Goal: Transaction & Acquisition: Purchase product/service

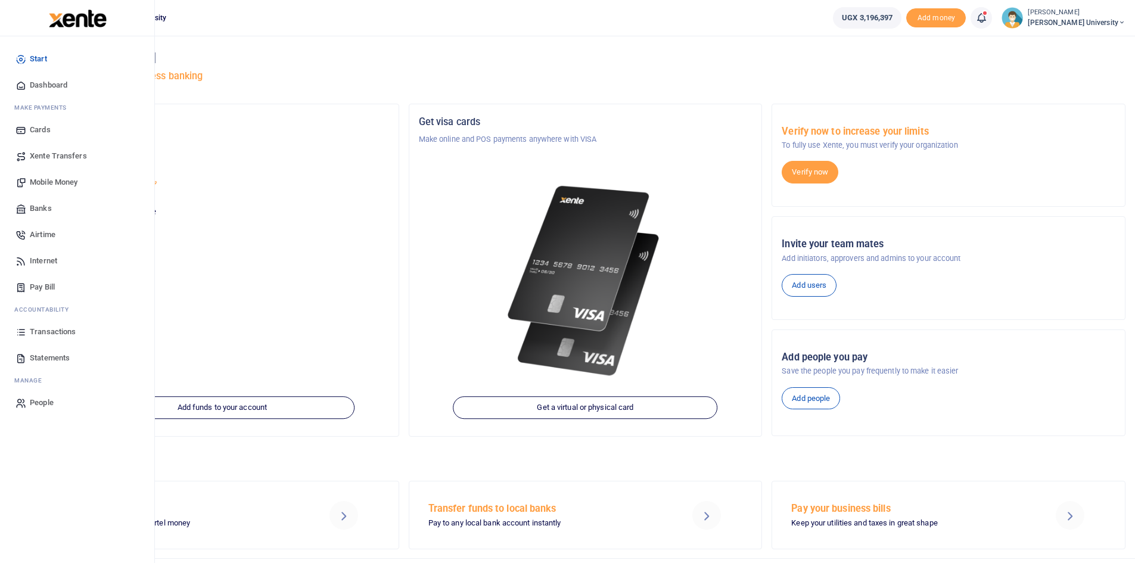
click at [44, 86] on span "Dashboard" at bounding box center [49, 85] width 38 height 12
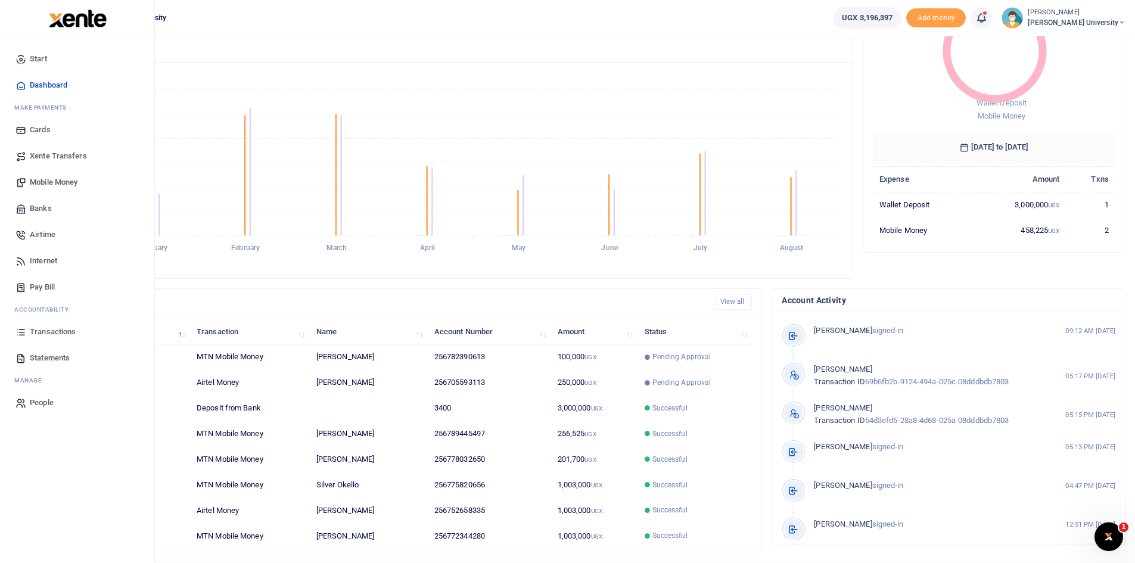
click at [54, 183] on span "Mobile Money" at bounding box center [54, 182] width 48 height 12
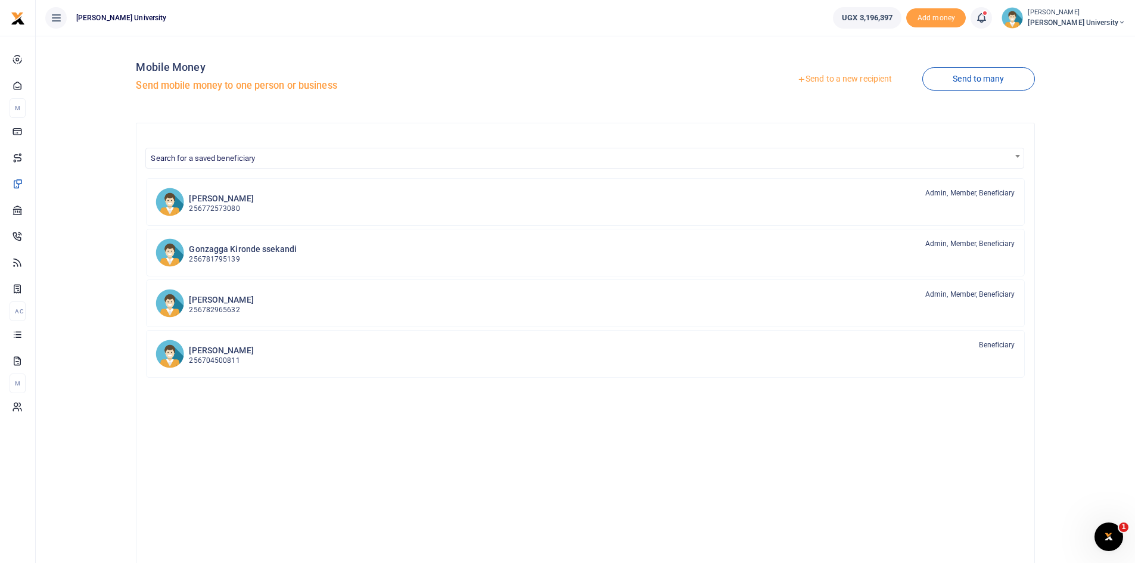
click at [811, 78] on link "Send to a new recipient" at bounding box center [845, 79] width 156 height 21
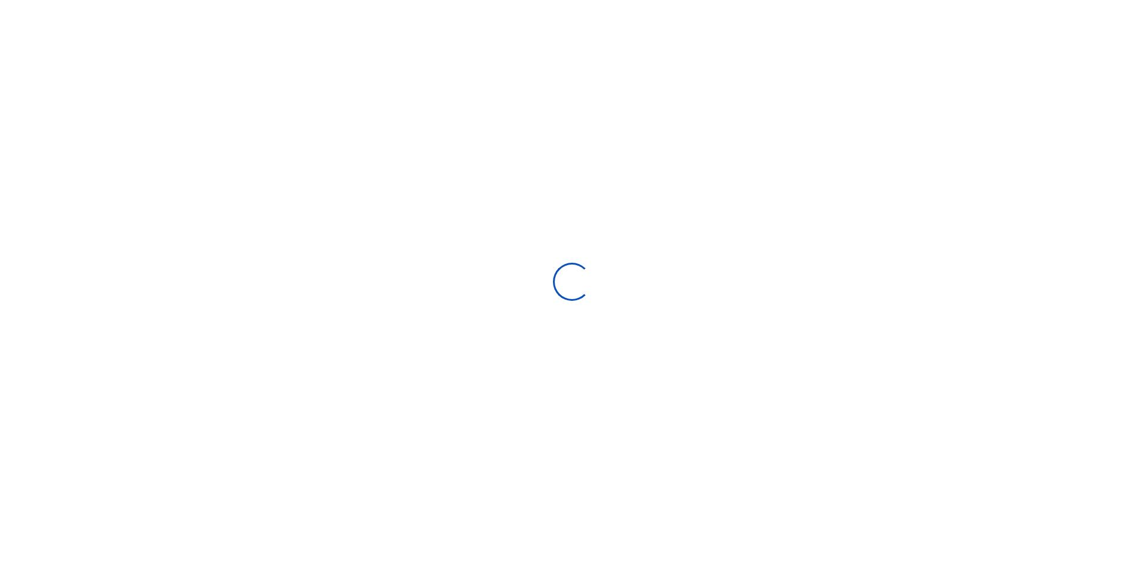
select select "Loading bundles"
select select
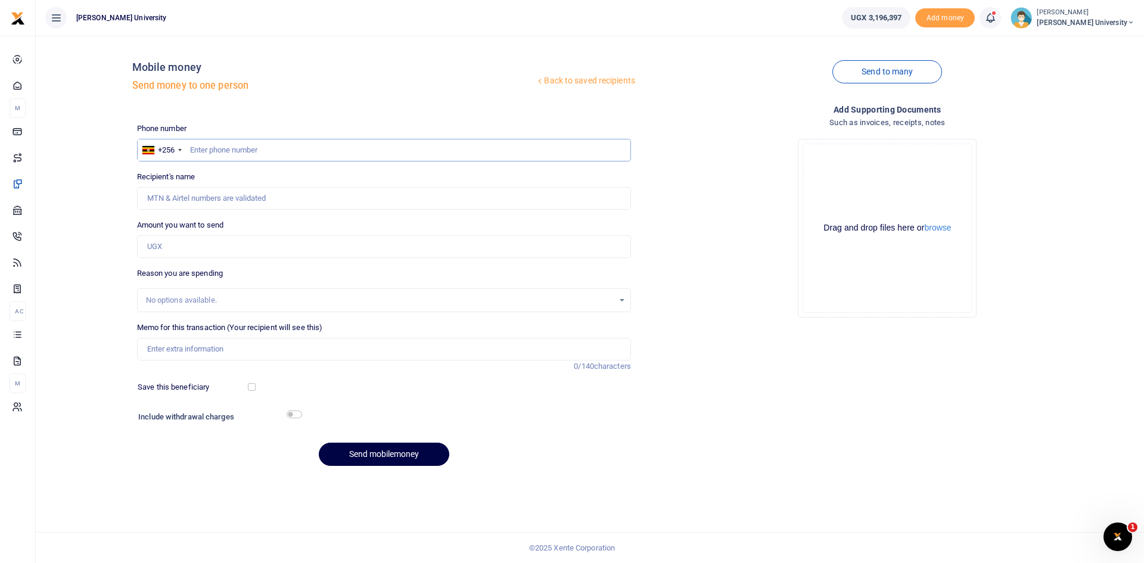
click at [208, 148] on input "text" at bounding box center [384, 150] width 494 height 23
type input "0789445497"
type input "Paphra Mugisha"
type input "0789445497"
click at [150, 246] on input "Amount you want to send" at bounding box center [384, 246] width 494 height 23
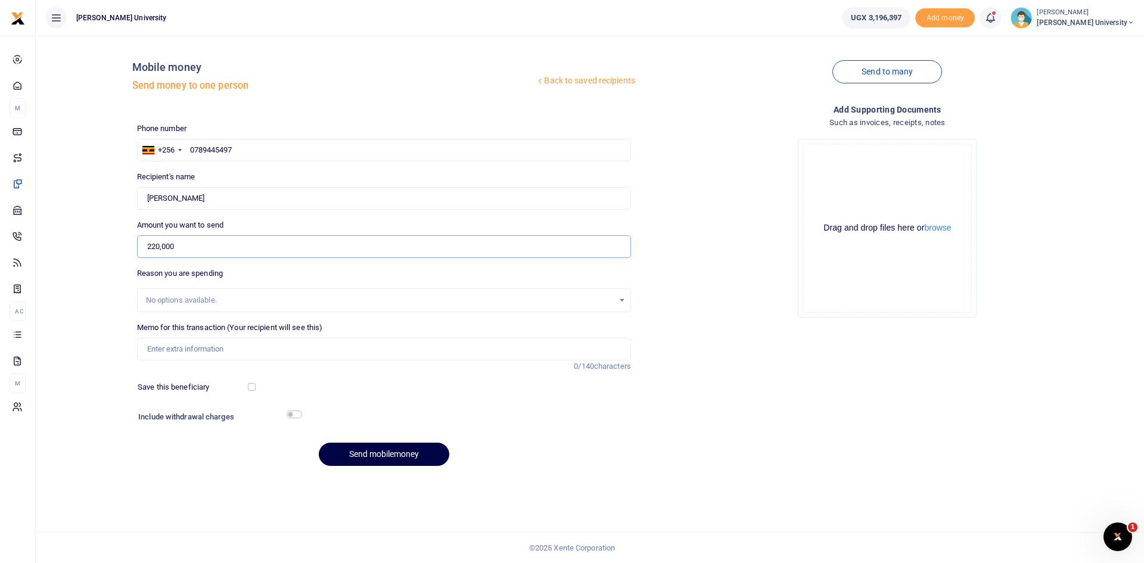
type input "220,000"
click at [150, 351] on input "Memo for this transaction (Your recipient will see this)" at bounding box center [384, 349] width 494 height 23
type input "Two boxes of white board markers for the semester"
click at [299, 412] on input "checkbox" at bounding box center [294, 415] width 15 height 8
checkbox input "true"
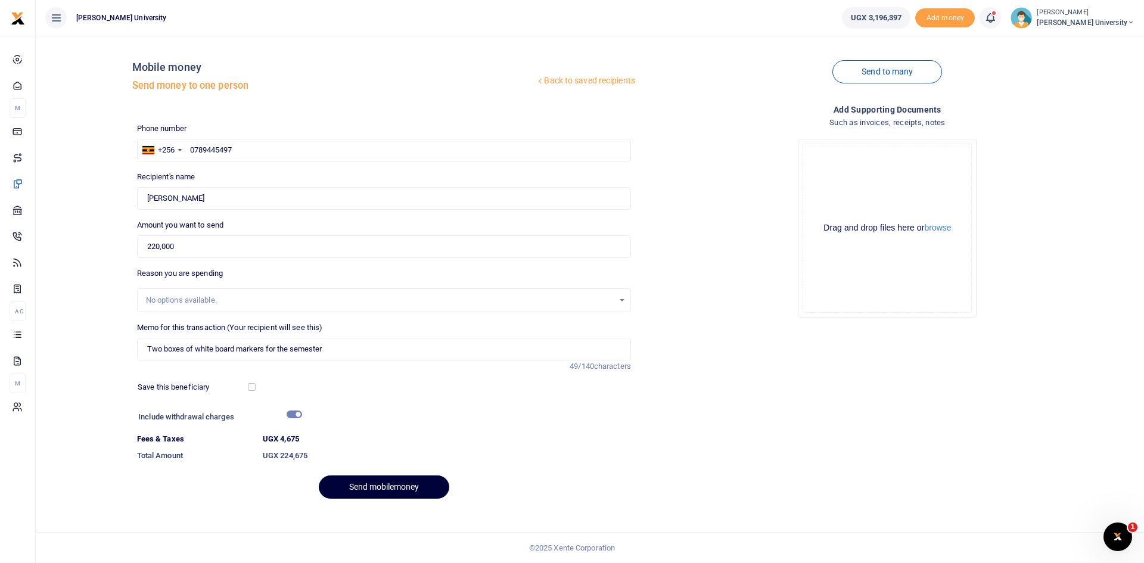
click at [410, 482] on button "Send mobilemoney" at bounding box center [384, 487] width 131 height 23
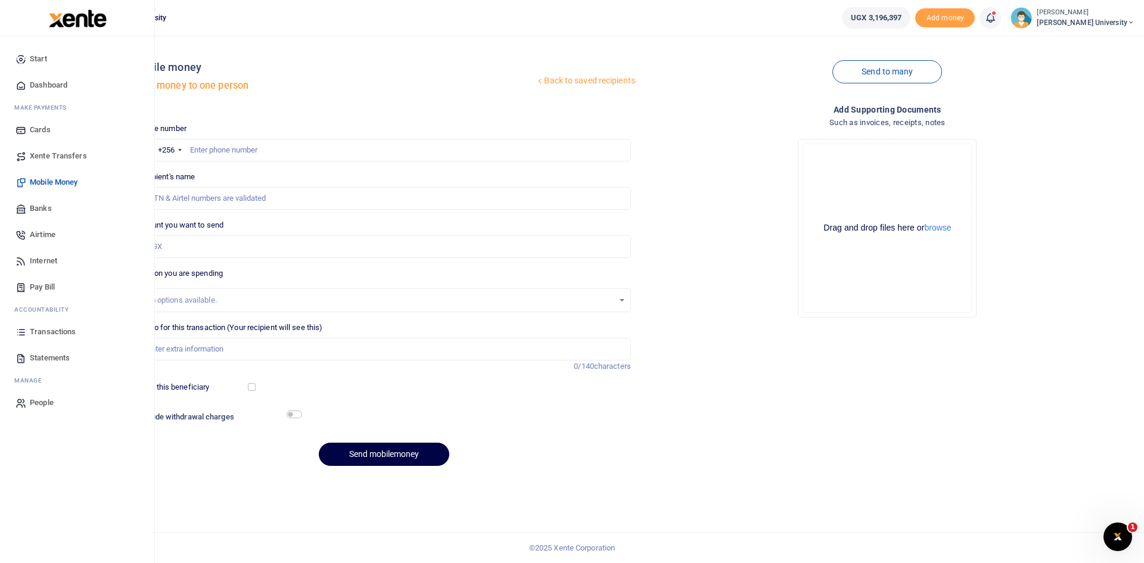
click at [46, 85] on span "Dashboard" at bounding box center [49, 85] width 38 height 12
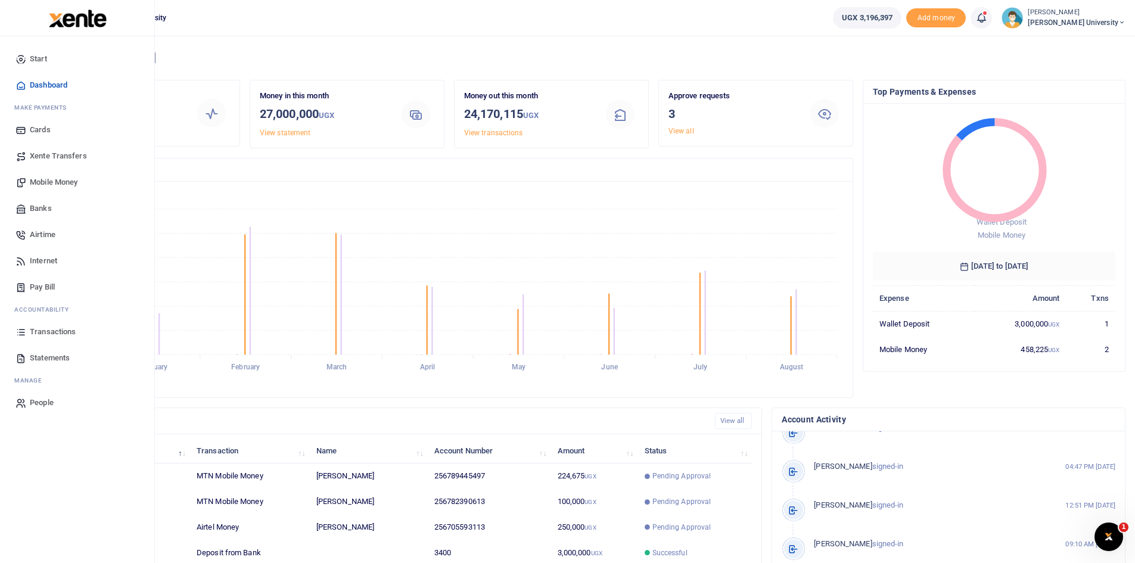
click at [56, 185] on span "Mobile Money" at bounding box center [54, 182] width 48 height 12
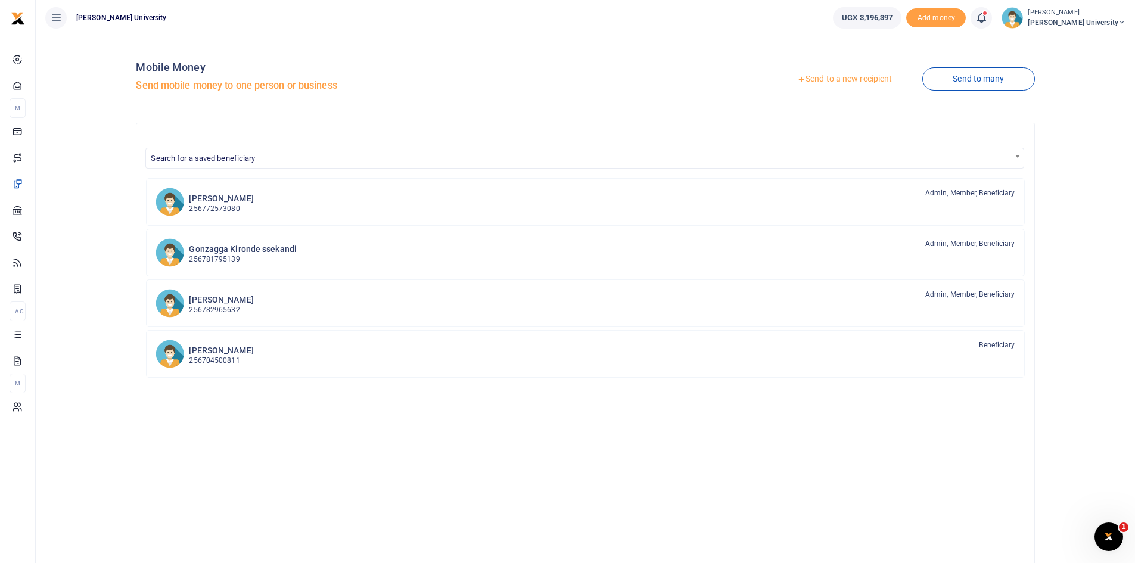
click at [809, 78] on link "Send to a new recipient" at bounding box center [845, 79] width 156 height 21
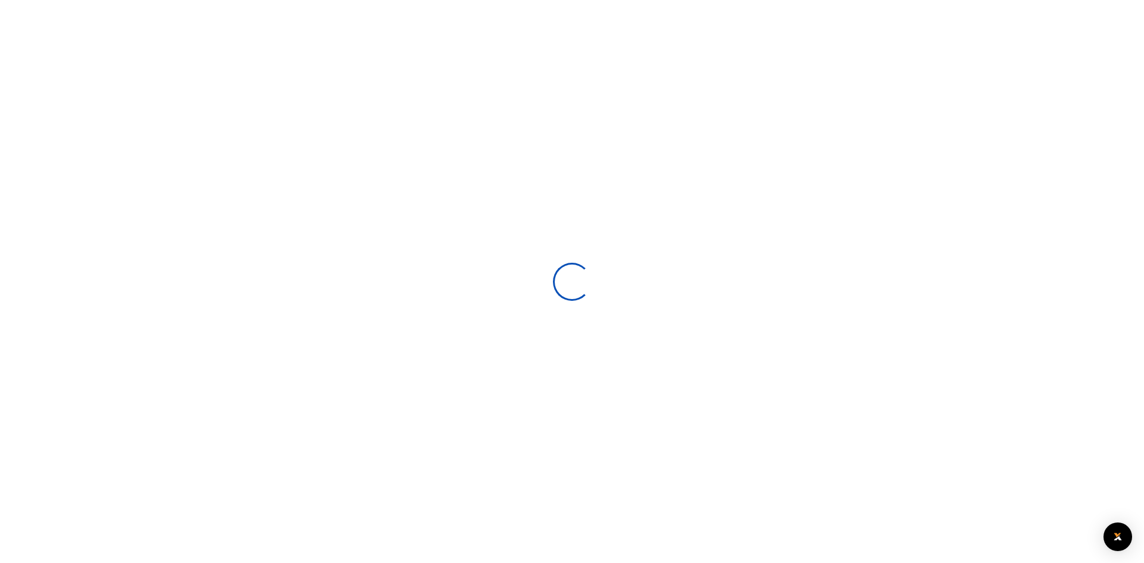
select select
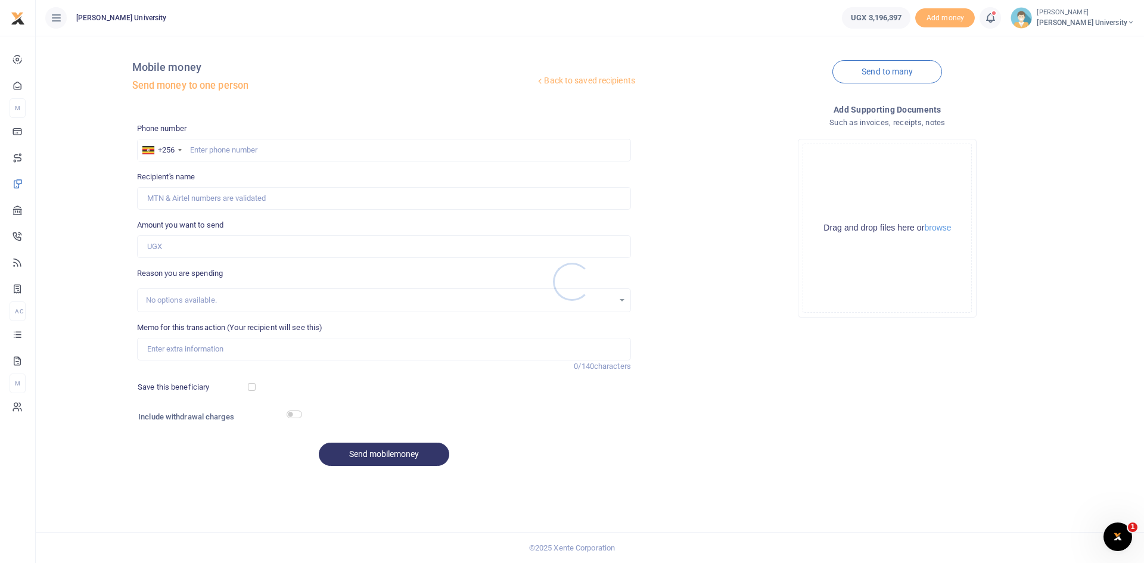
click at [210, 151] on div at bounding box center [572, 281] width 1144 height 563
click at [193, 147] on input "text" at bounding box center [384, 150] width 494 height 23
type input "0782823607"
type input "[PERSON_NAME] Businge"
type input "0782823607"
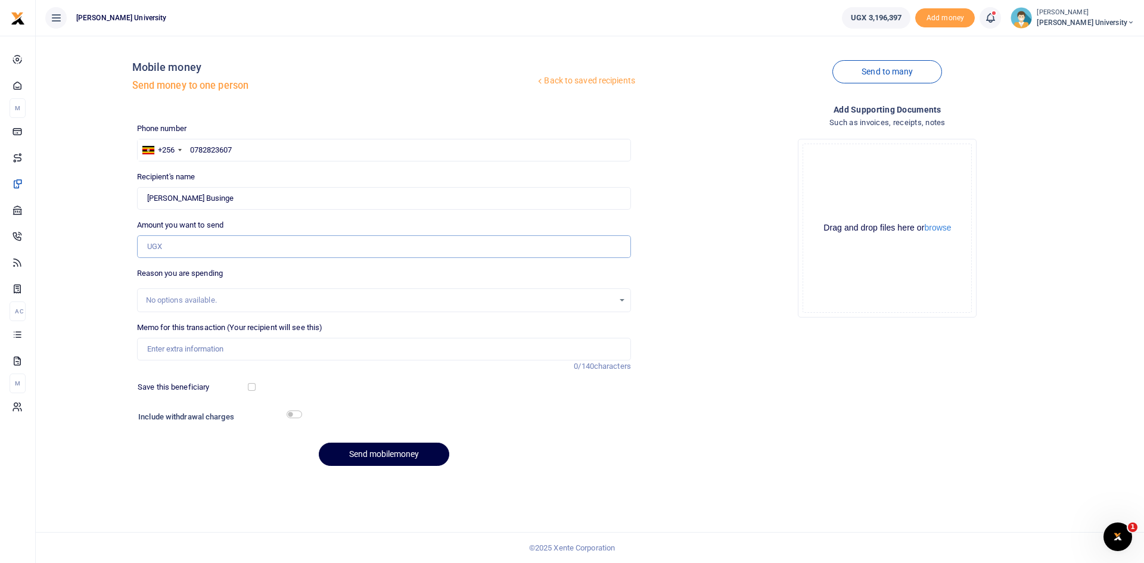
click at [148, 243] on input "Amount you want to send" at bounding box center [384, 246] width 494 height 23
type input "1,500,000"
click at [150, 346] on input "Memo for this transaction (Your recipient will see this)" at bounding box center [384, 349] width 494 height 23
type input "Double review of programmes externally with the feedback"
click at [381, 454] on button "Send mobilemoney" at bounding box center [384, 454] width 131 height 23
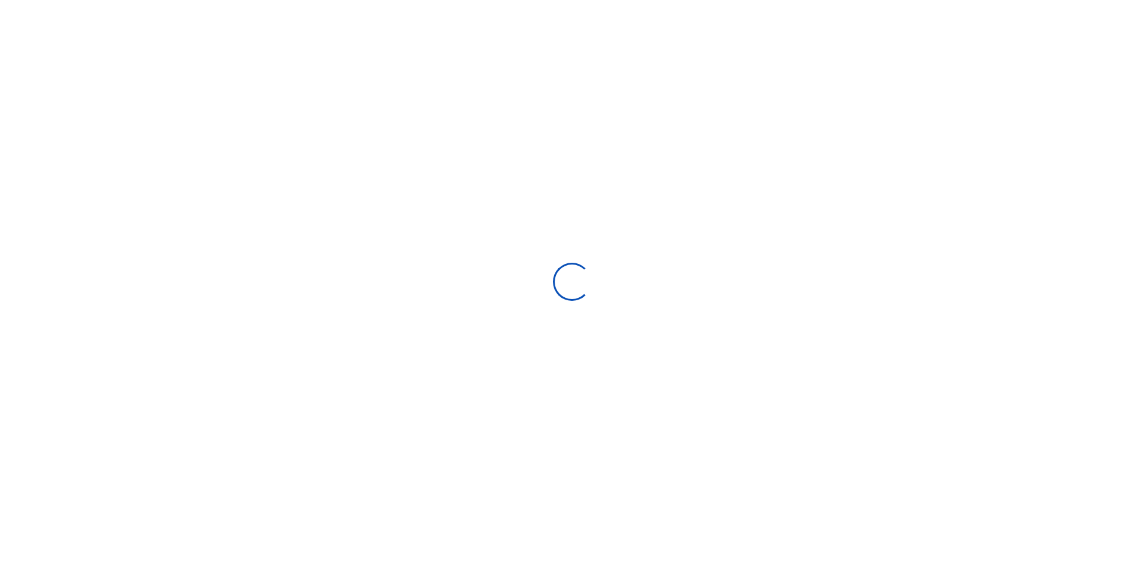
select select "Loading bundles"
select select
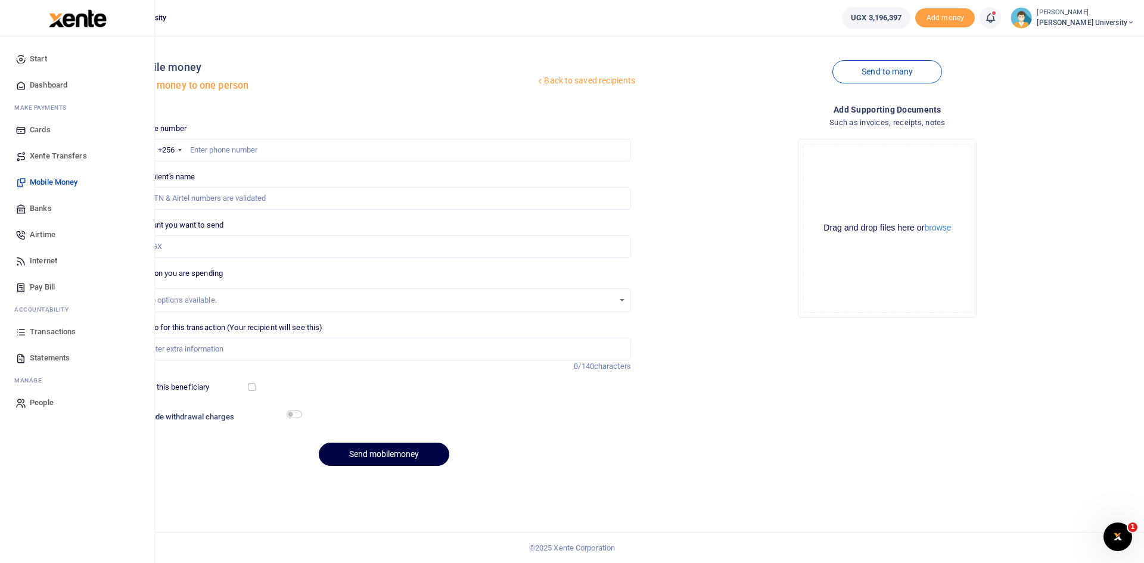
click at [48, 83] on span "Dashboard" at bounding box center [49, 85] width 38 height 12
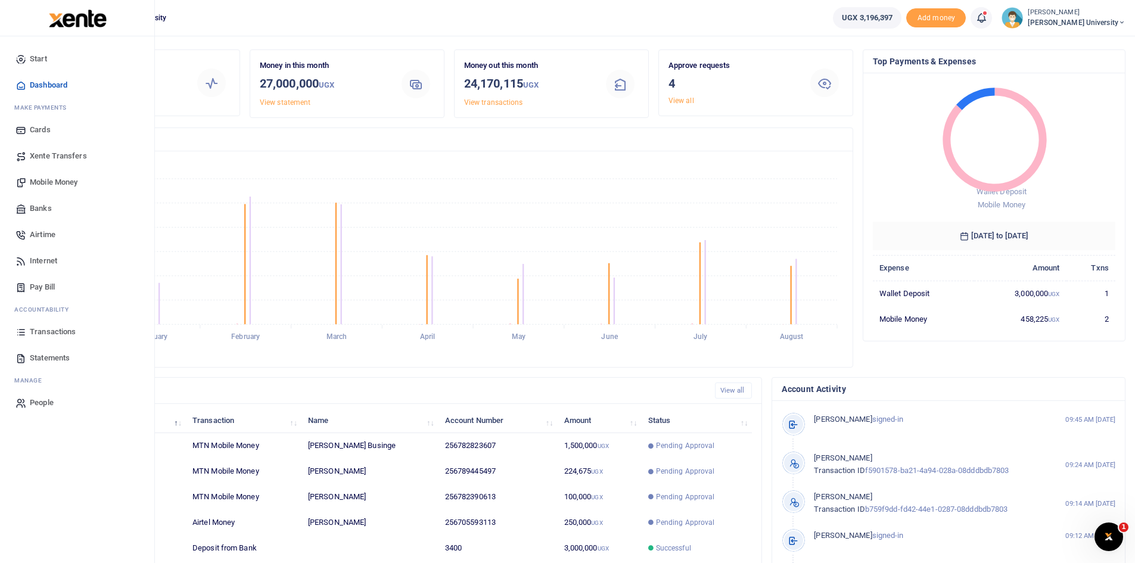
scroll to position [30, 0]
click at [61, 184] on span "Mobile Money" at bounding box center [54, 182] width 48 height 12
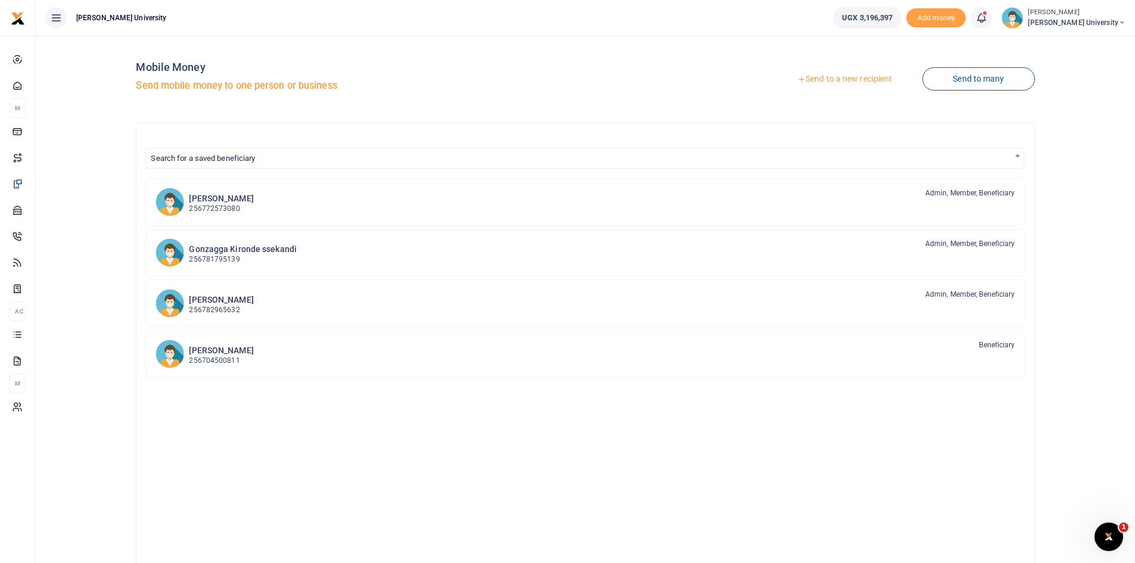
click at [808, 80] on link "Send to a new recipient" at bounding box center [845, 79] width 156 height 21
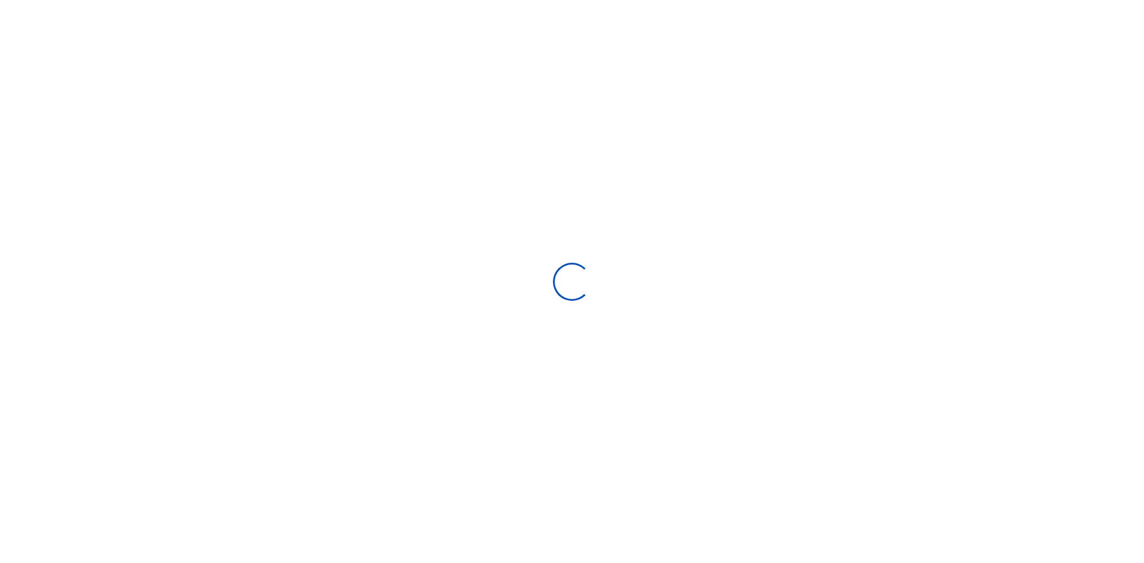
select select "Loading bundles"
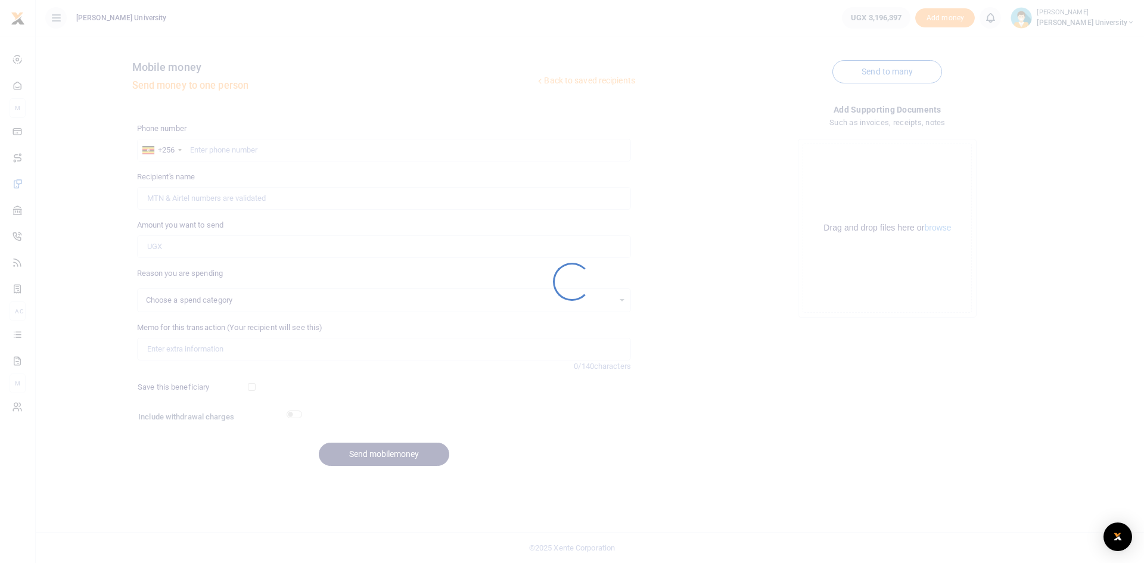
select select
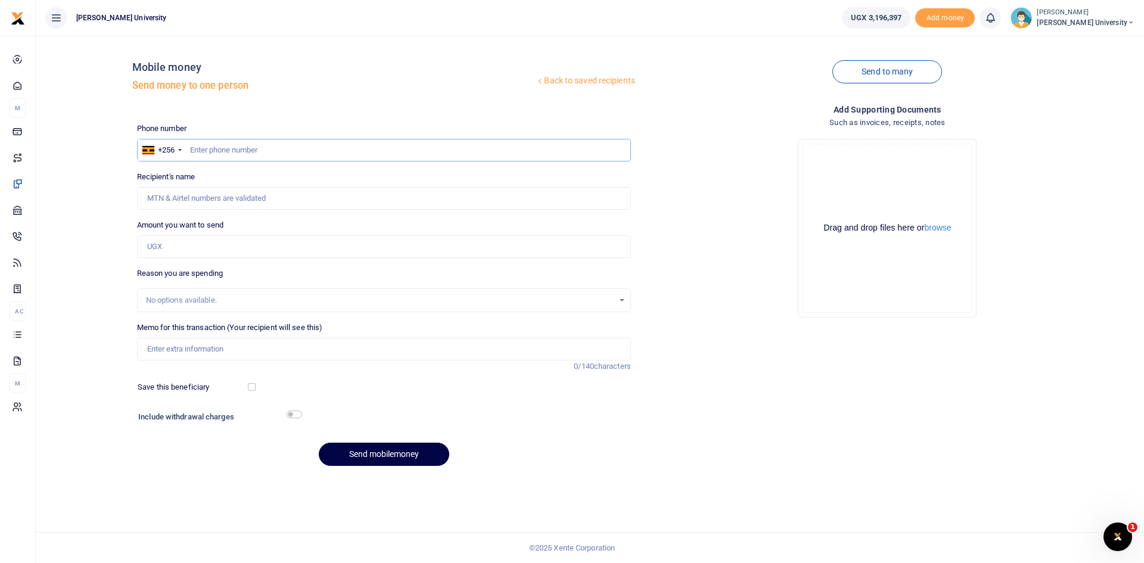
click at [195, 146] on input "text" at bounding box center [384, 150] width 494 height 23
type input "0751926088"
type input "Charles Hakizimana"
type input "0751926088"
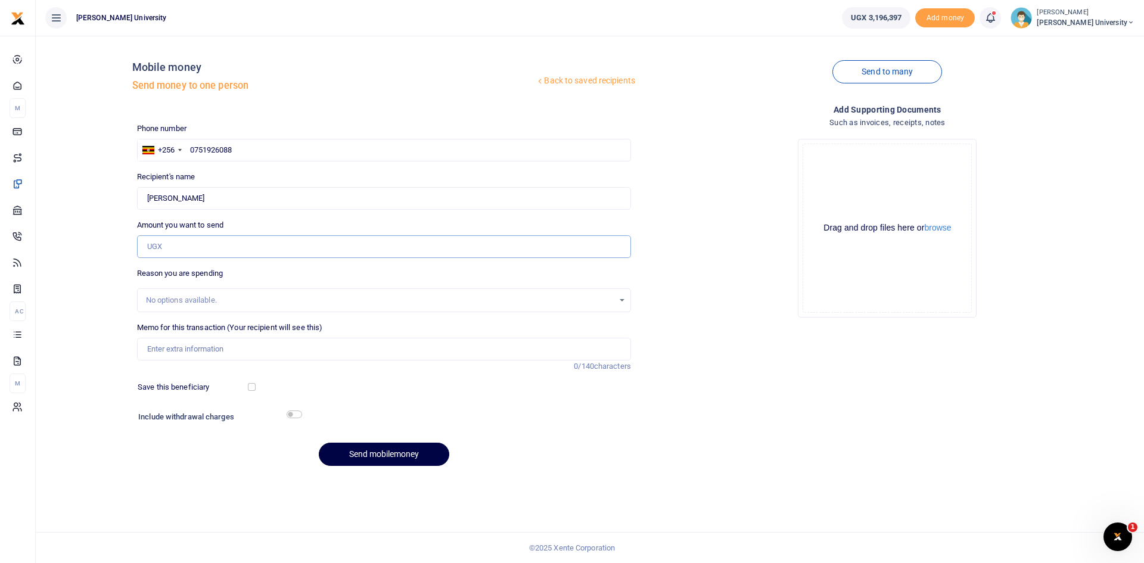
click at [155, 243] on input "Amount you want to send" at bounding box center [384, 246] width 494 height 23
type input "195,000"
click at [174, 350] on input "Memo for this transaction (Your recipient will see this)" at bounding box center [384, 349] width 494 height 23
type input "Daily allowance facilitation for the team calling the A level students at King …"
click at [405, 456] on button "Send mobilemoney" at bounding box center [384, 454] width 131 height 23
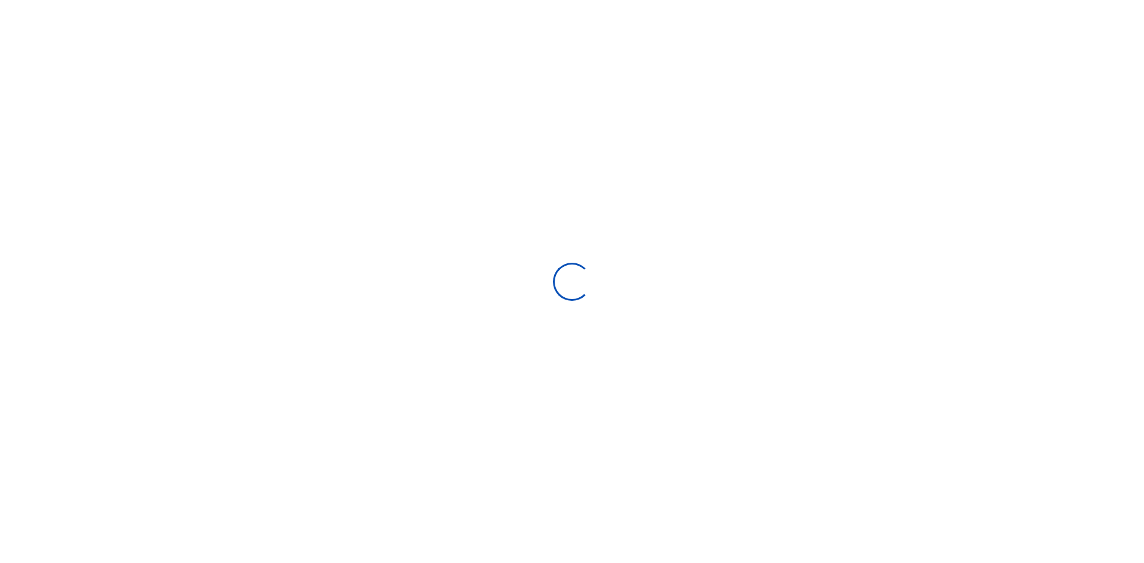
select select "Loading bundles"
select select
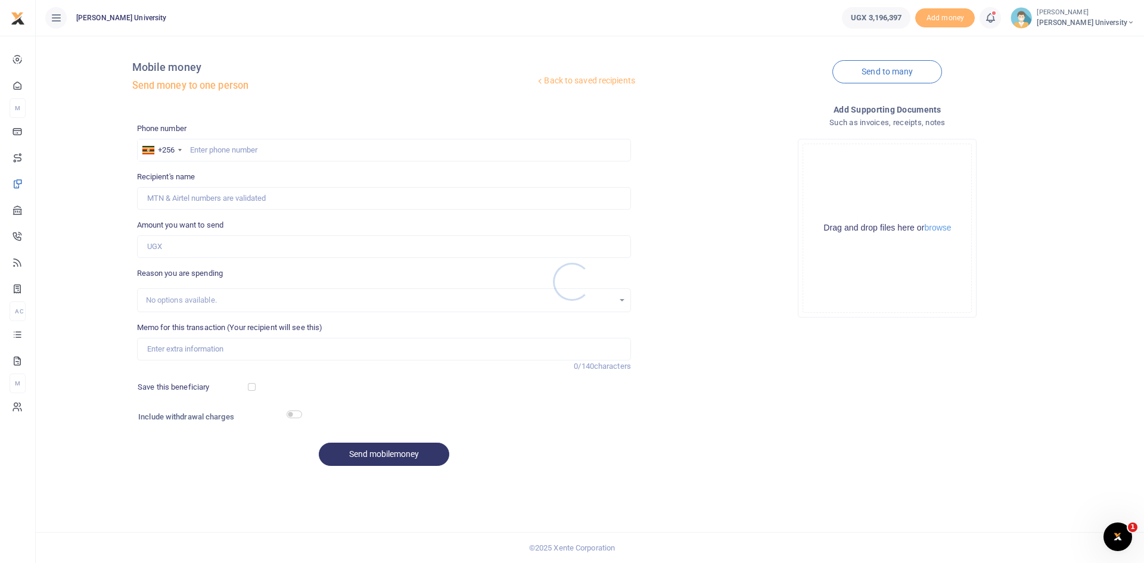
click at [200, 150] on div at bounding box center [572, 281] width 1144 height 563
click at [197, 150] on input "text" at bounding box center [384, 150] width 494 height 23
type input "0757771601"
type input "Rorrent Mpirirwe"
type input "0757771601"
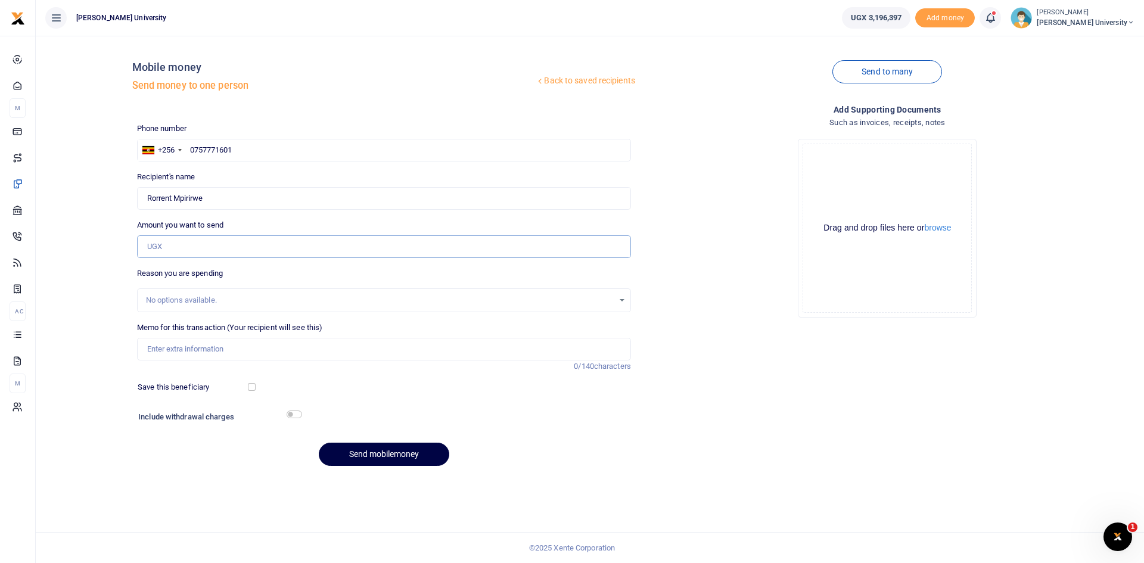
click at [155, 249] on input "Amount you want to send" at bounding box center [384, 246] width 494 height 23
type input "75,000"
click at [159, 348] on input "Memo for this transaction (Your recipient will see this)" at bounding box center [384, 349] width 494 height 23
type input "Daily allowance facilitation for the team calling the A level students at King …"
click at [300, 412] on input "checkbox" at bounding box center [294, 415] width 15 height 8
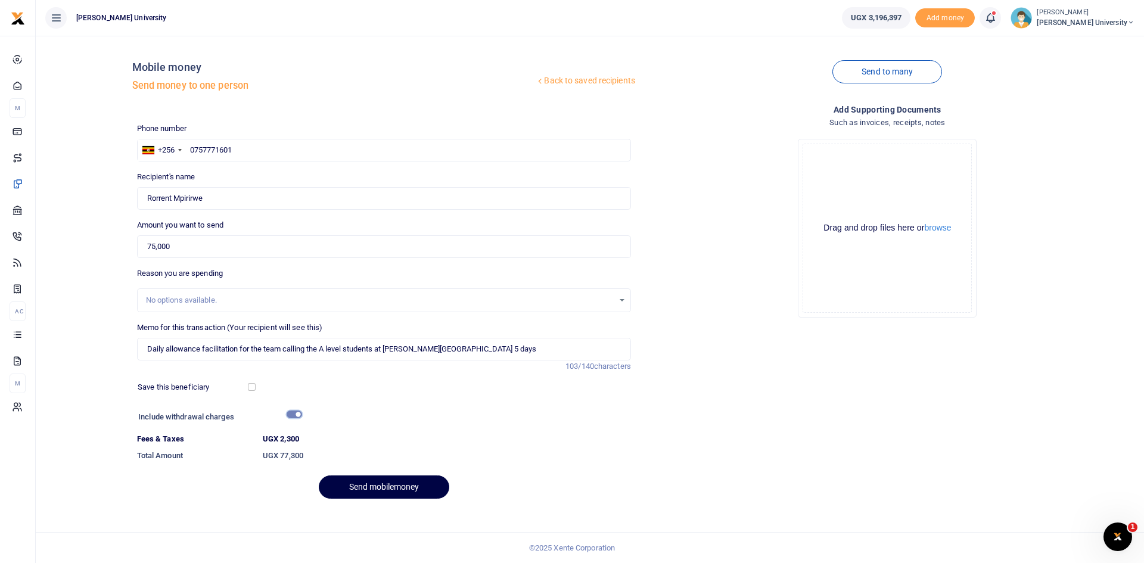
click at [300, 412] on input "checkbox" at bounding box center [294, 415] width 15 height 8
checkbox input "false"
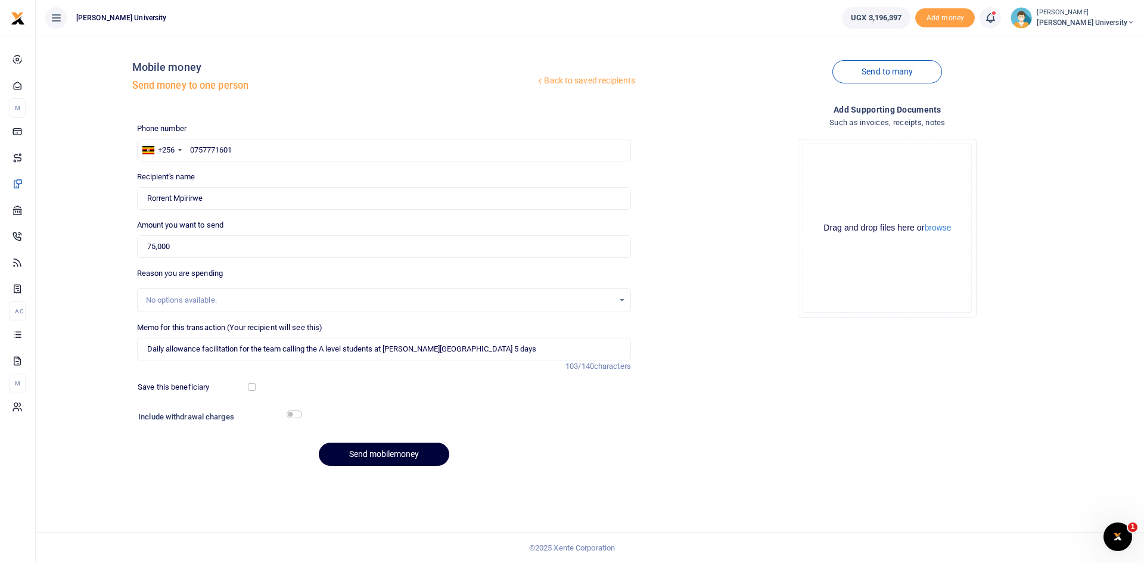
click at [387, 449] on button "Send mobilemoney" at bounding box center [384, 454] width 131 height 23
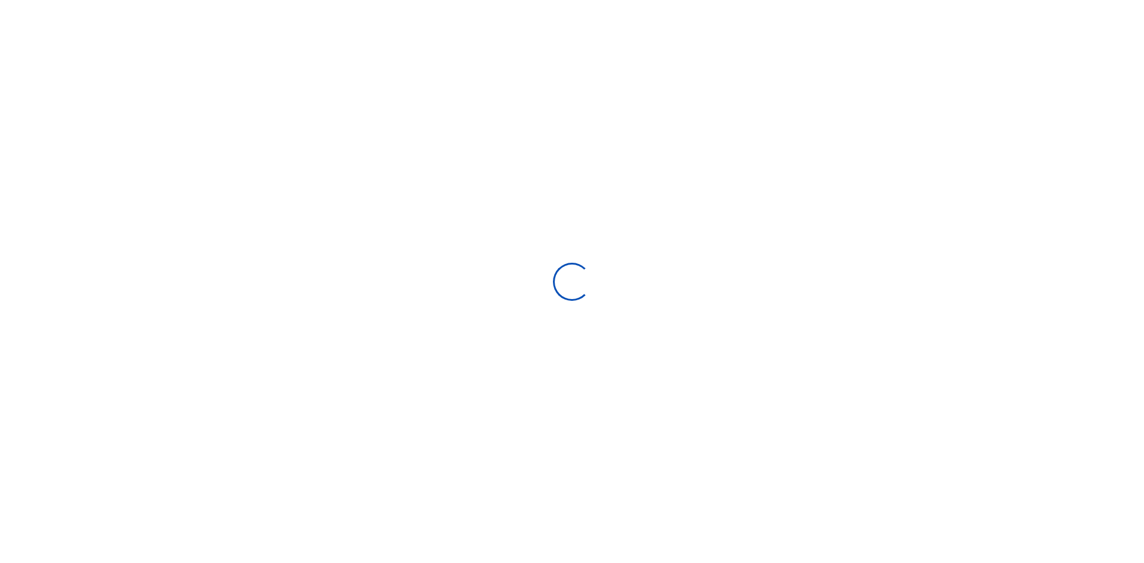
select select "Loading bundles"
select select
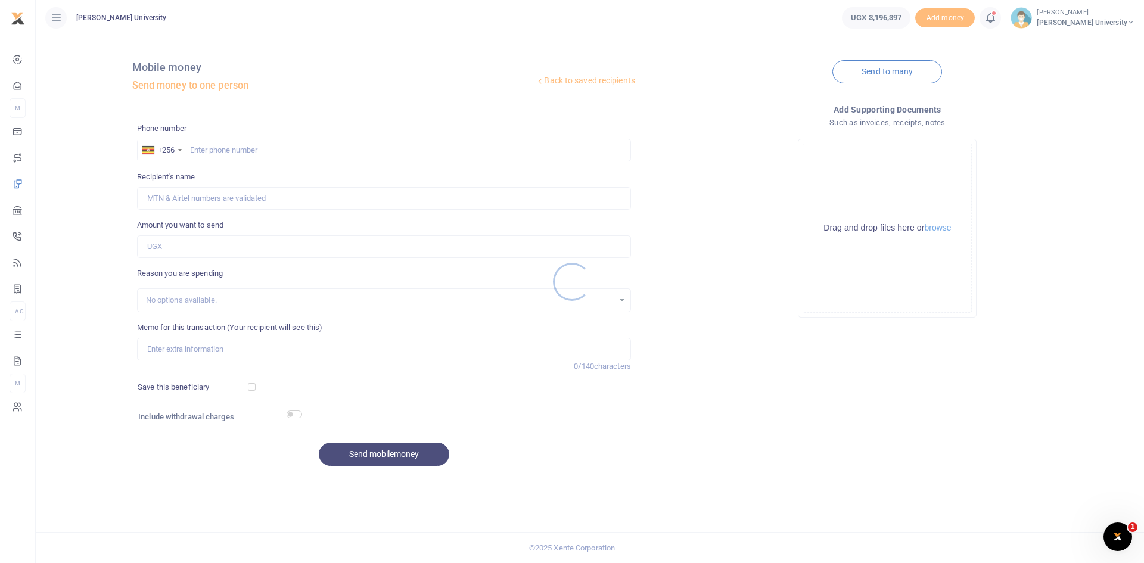
click at [195, 151] on div at bounding box center [572, 281] width 1144 height 563
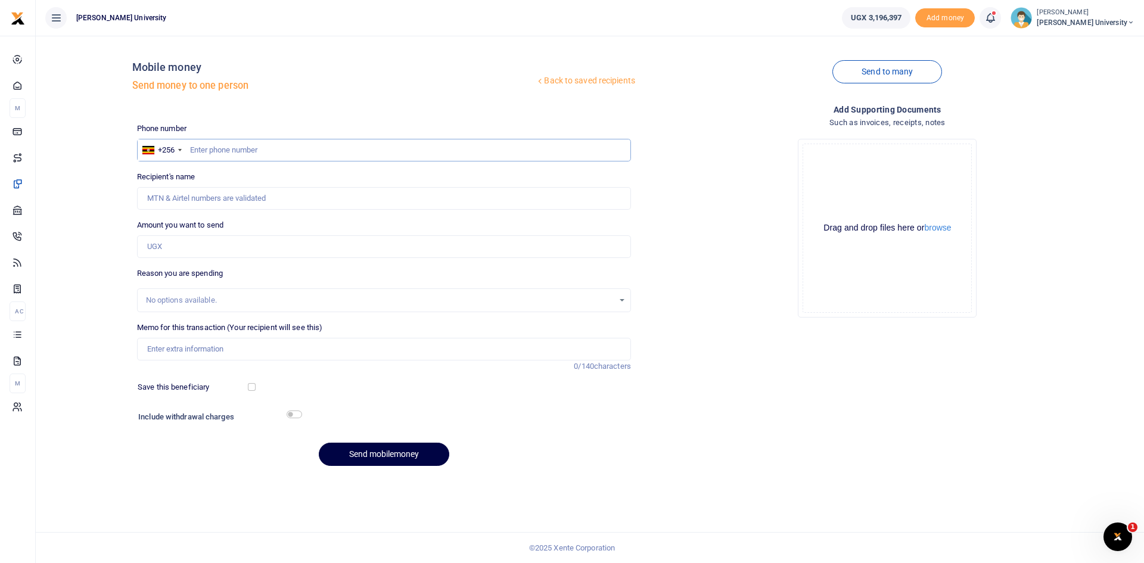
click at [195, 147] on input "text" at bounding box center [384, 150] width 494 height 23
type input "0774521246"
type input "[PERSON_NAME]"
type input "0774521246"
click at [152, 247] on input "Amount you want to send" at bounding box center [384, 246] width 494 height 23
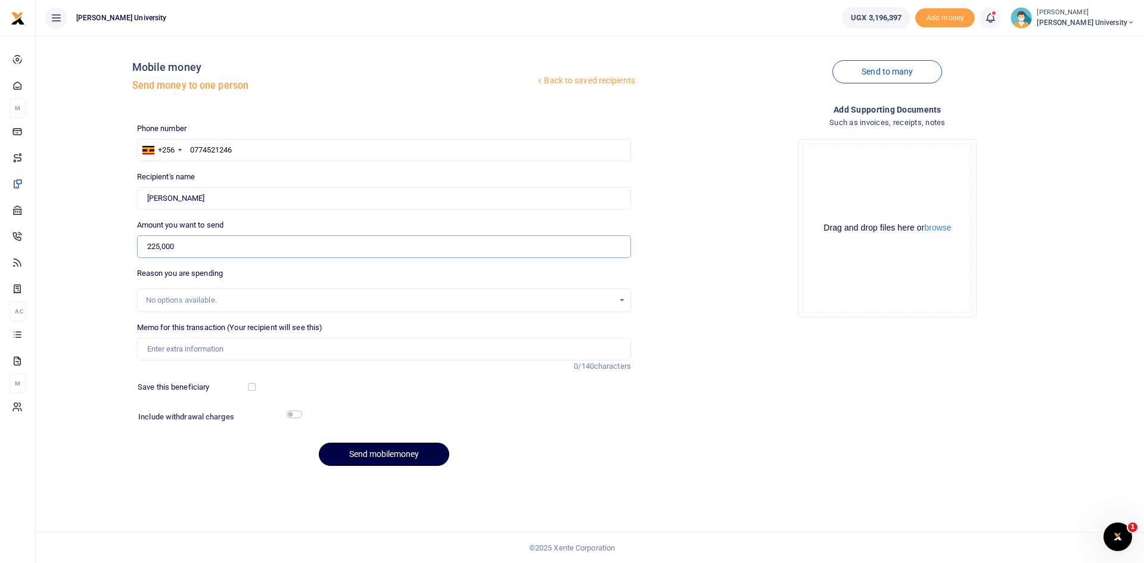
type input "225,000"
click at [150, 349] on input "Memo for this transaction (Your recipient will see this)" at bounding box center [384, 349] width 494 height 23
type input "e"
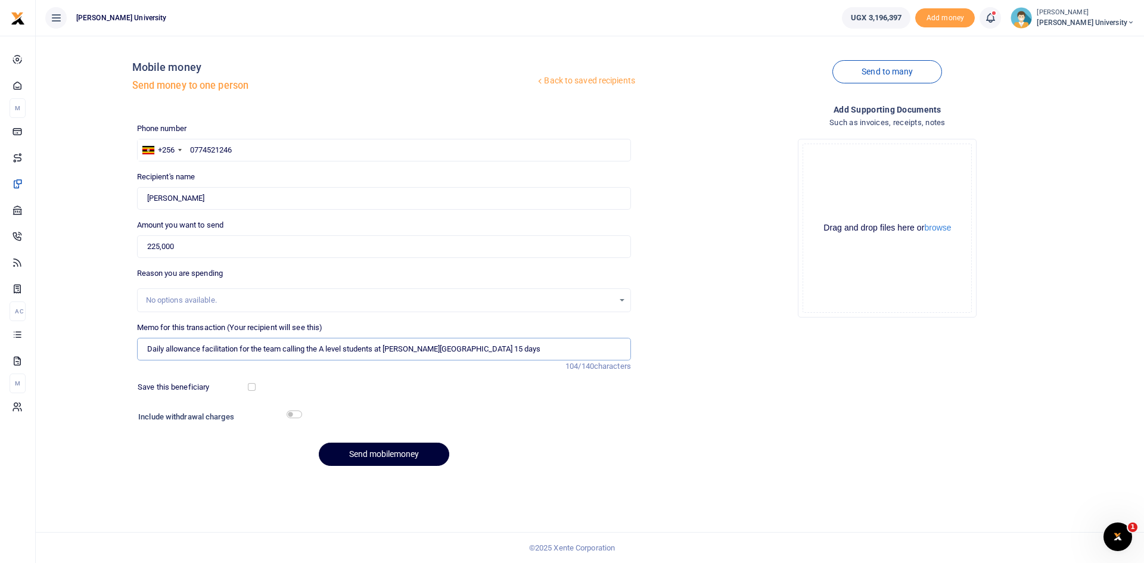
type input "Daily allowance facilitation for the team calling the A level students at [PERS…"
click at [378, 452] on button "Send mobilemoney" at bounding box center [384, 454] width 131 height 23
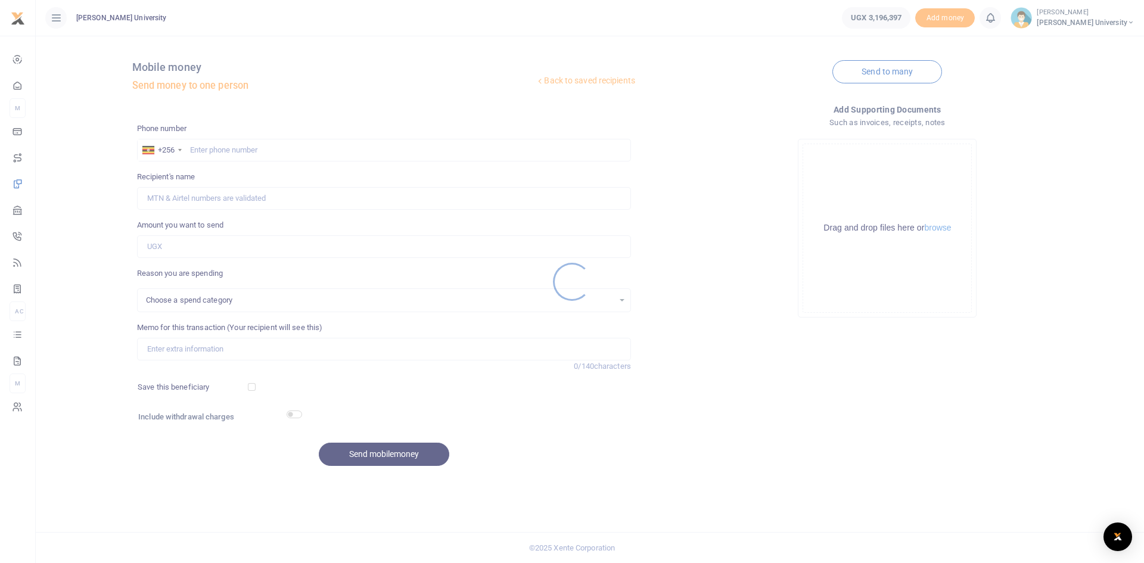
click at [195, 145] on div at bounding box center [572, 281] width 1144 height 563
select select
click at [193, 151] on div at bounding box center [572, 281] width 1144 height 563
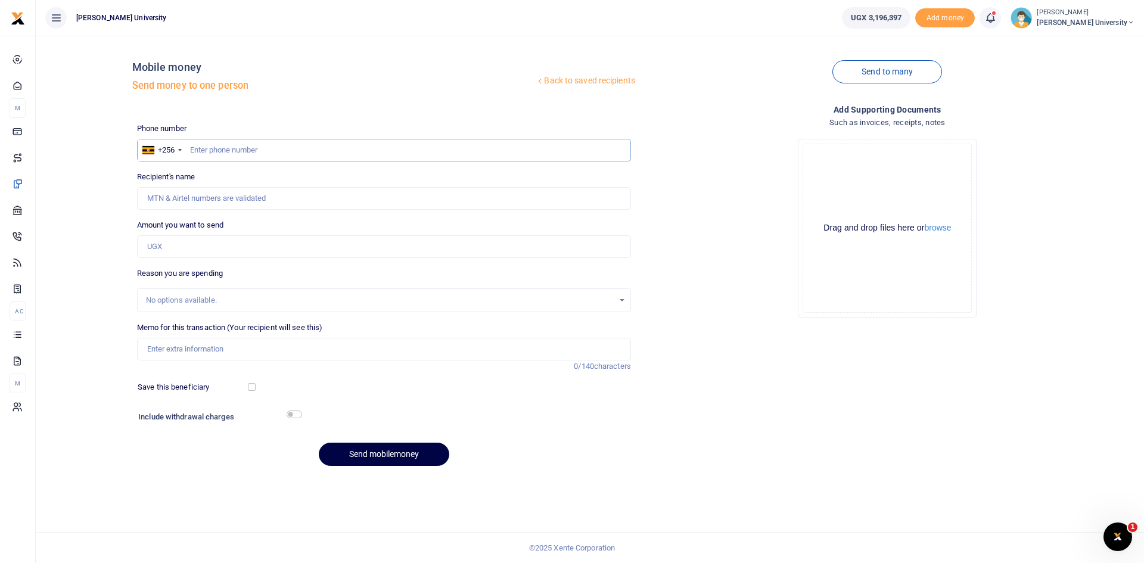
click at [197, 148] on input "text" at bounding box center [384, 150] width 494 height 23
type input "0786904095"
type input "Abel Nsabiyera"
type input "0786904095"
click at [156, 246] on input "Amount you want to send" at bounding box center [384, 246] width 494 height 23
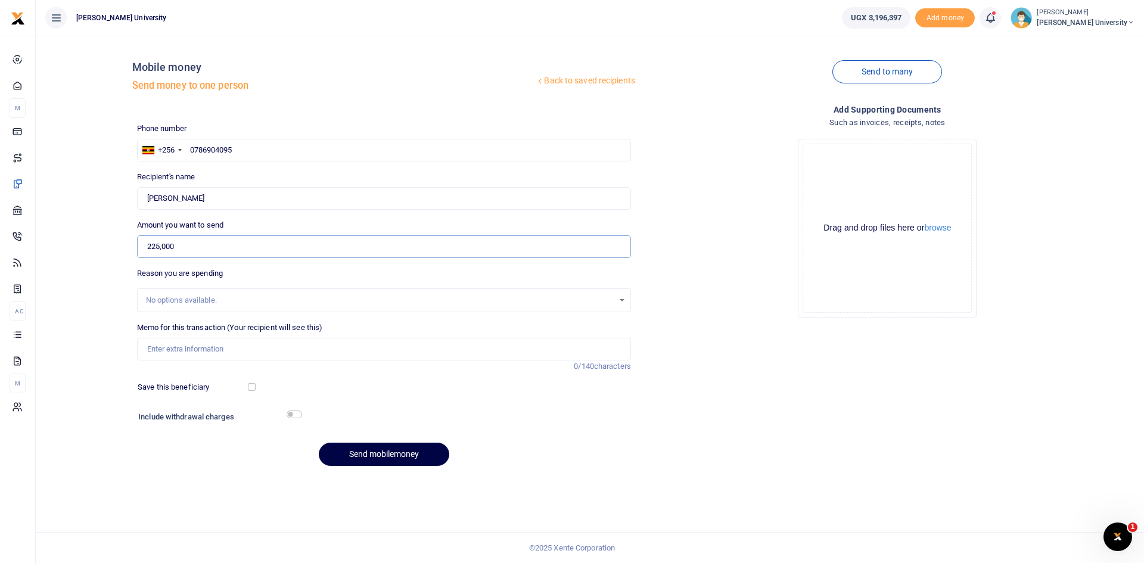
type input "225,000"
click at [162, 350] on input "Memo for this transaction (Your recipient will see this)" at bounding box center [384, 349] width 494 height 23
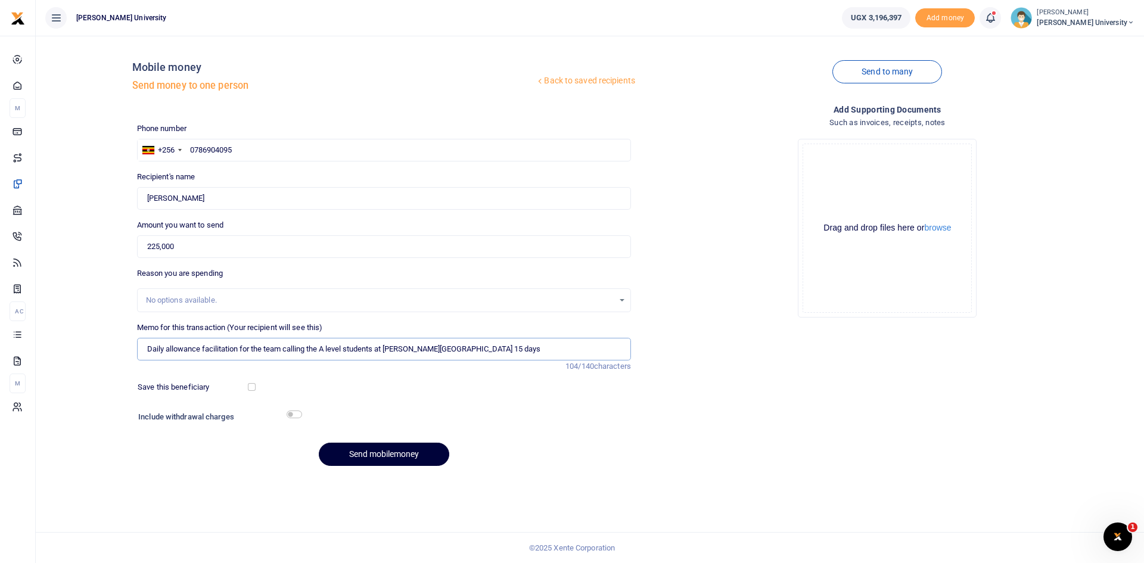
type input "Daily allowance facilitation for the team calling the A level students at King …"
click at [406, 453] on button "Send mobilemoney" at bounding box center [384, 454] width 131 height 23
